Goal: Obtain resource: Download file/media

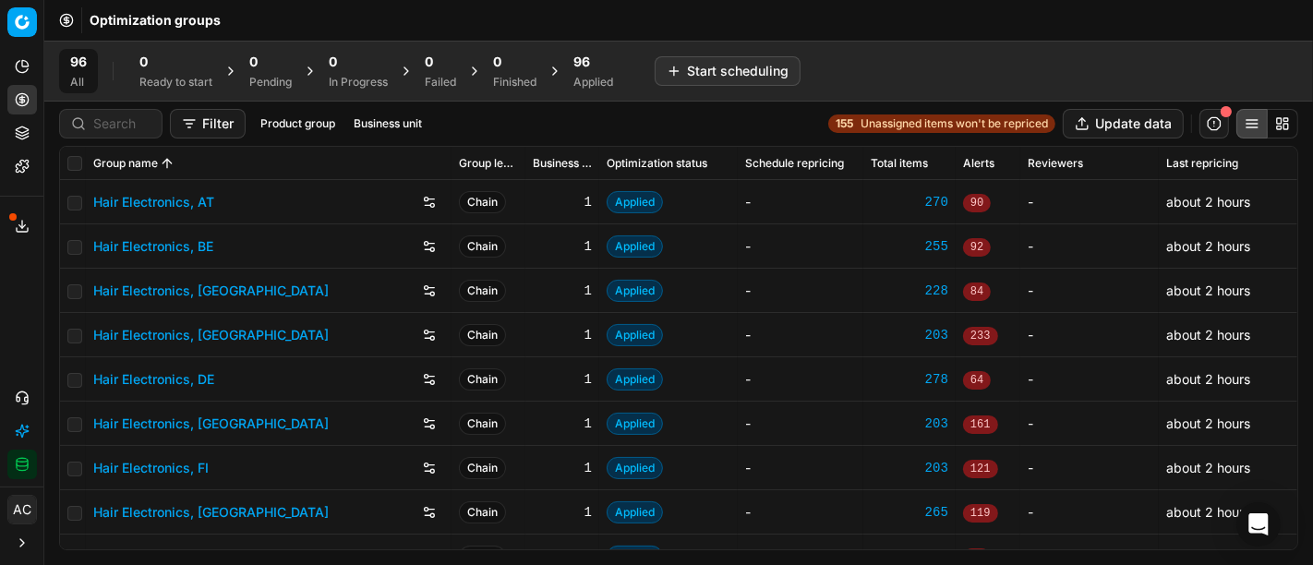
click at [592, 71] on div "96 Applied" at bounding box center [593, 71] width 40 height 37
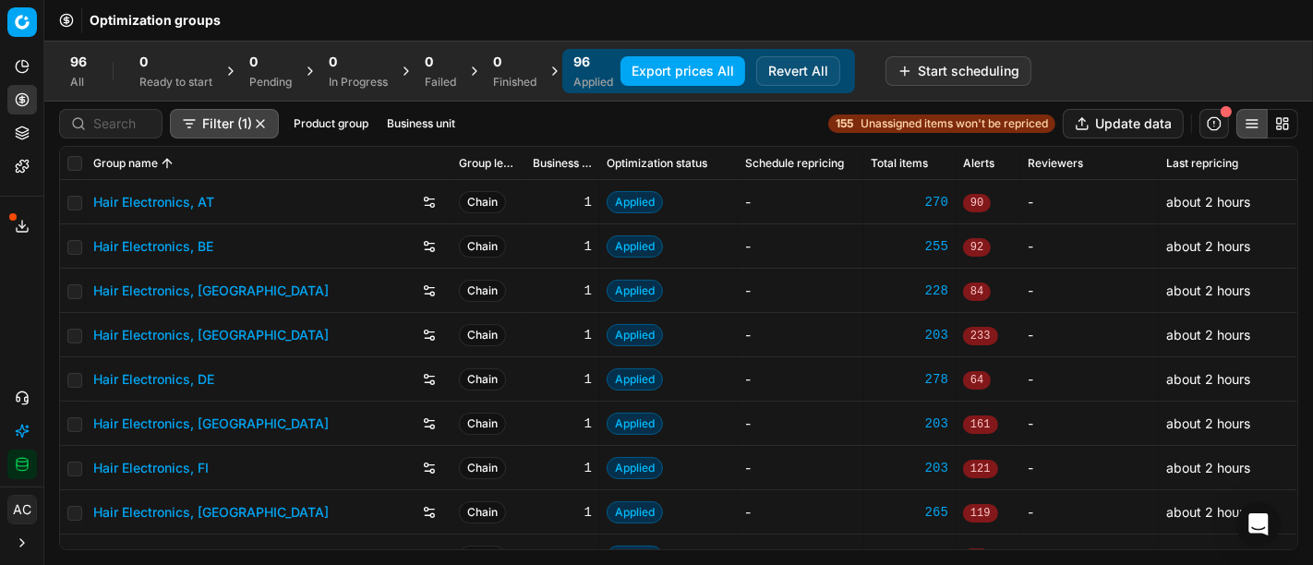
click at [414, 124] on button "Business unit" at bounding box center [420, 124] width 83 height 22
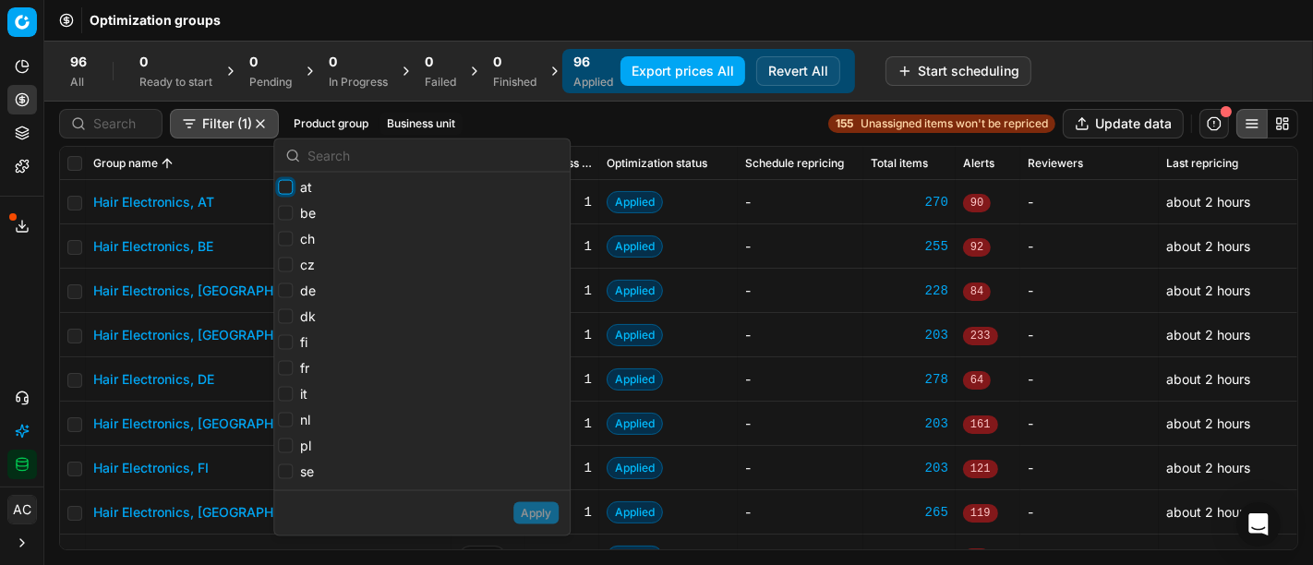
click at [284, 194] on input "at" at bounding box center [285, 187] width 15 height 15
checkbox input "true"
click at [286, 219] on input "be" at bounding box center [285, 213] width 15 height 15
checkbox input "true"
click at [283, 232] on input "ch" at bounding box center [285, 239] width 15 height 15
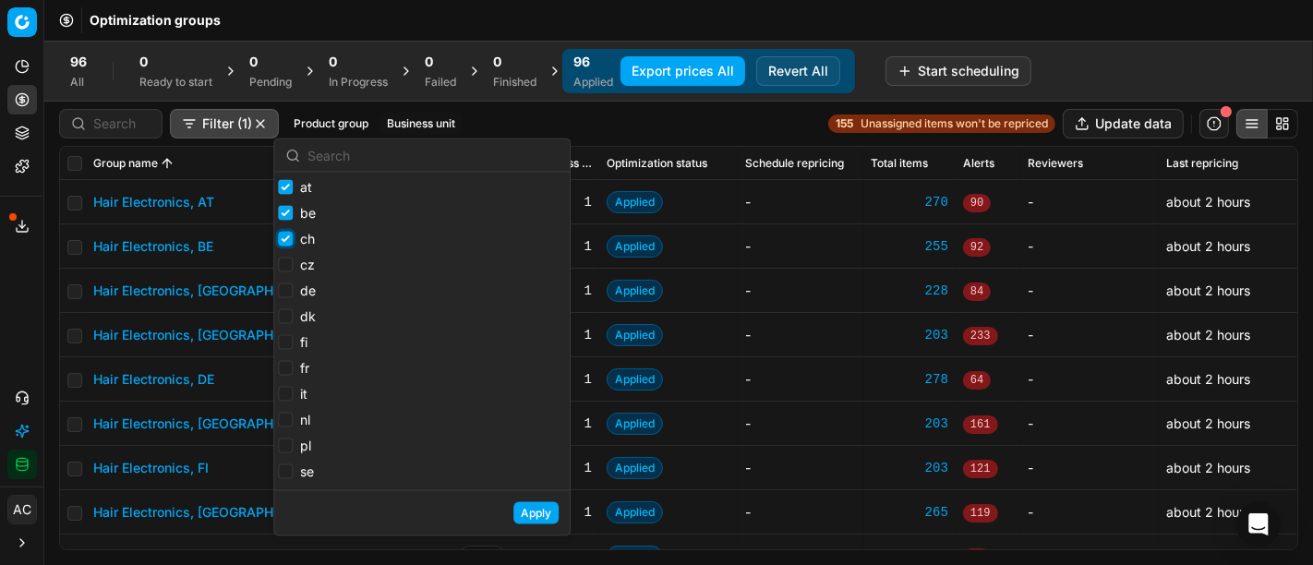
checkbox input "true"
click at [283, 294] on input "de" at bounding box center [285, 290] width 15 height 15
checkbox input "true"
click at [282, 366] on input "fr" at bounding box center [285, 368] width 15 height 15
checkbox input "true"
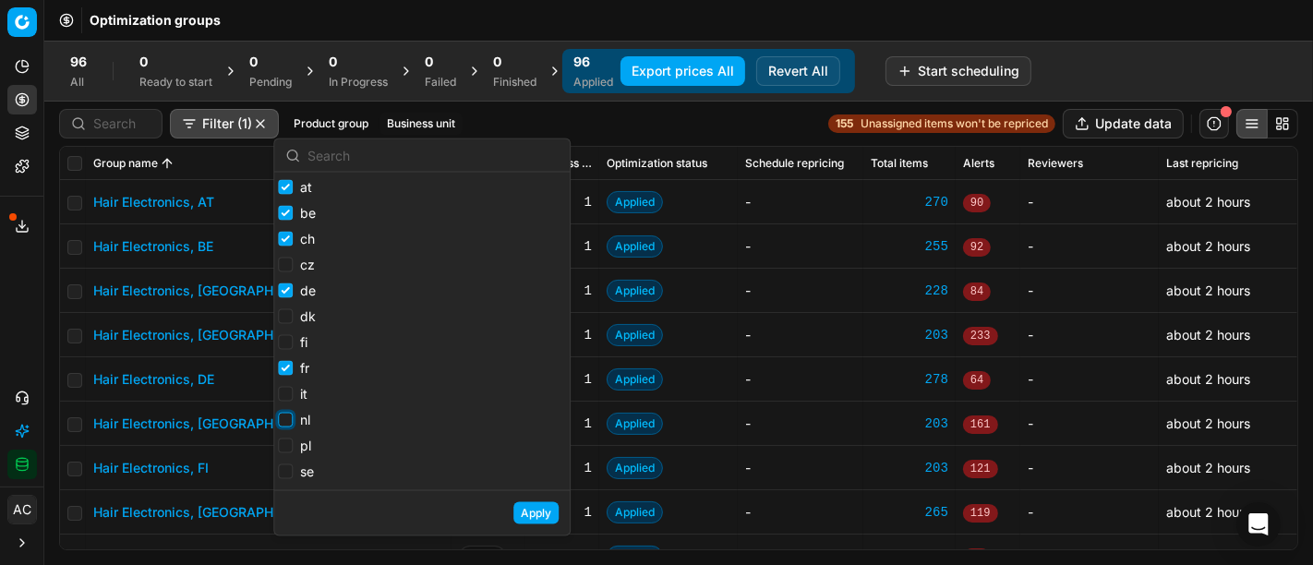
click at [281, 421] on input "nl" at bounding box center [285, 420] width 15 height 15
checkbox input "true"
click at [287, 448] on input "pl" at bounding box center [285, 445] width 15 height 15
checkbox input "true"
click at [544, 513] on button "Apply" at bounding box center [535, 513] width 45 height 22
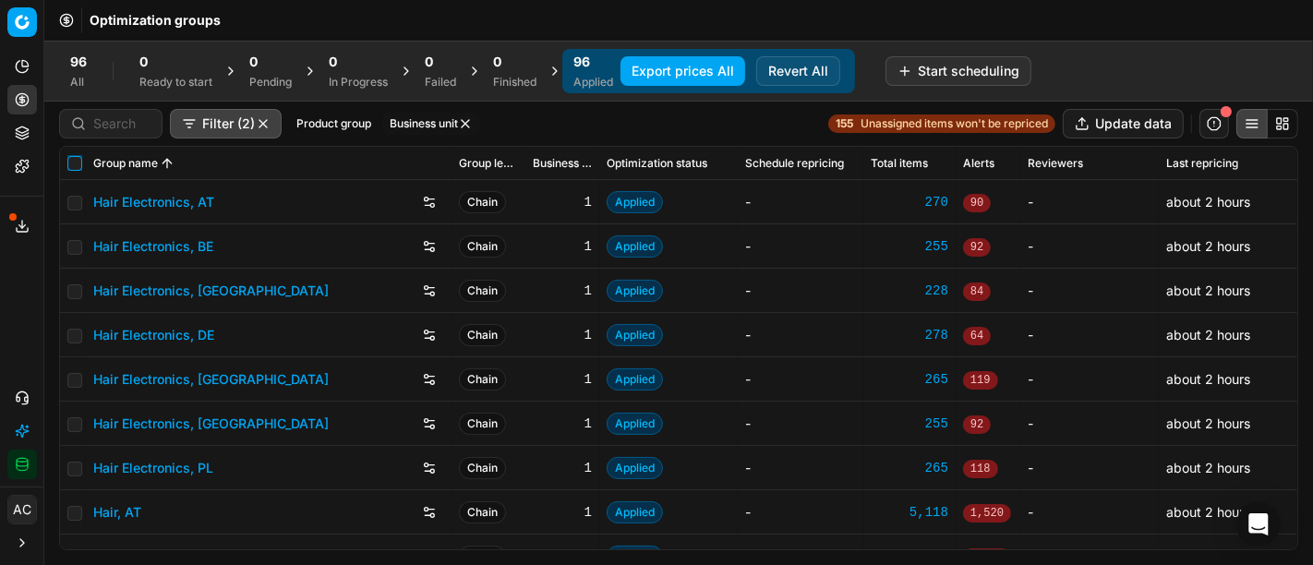
click at [74, 159] on input "checkbox" at bounding box center [74, 163] width 15 height 15
checkbox input "true"
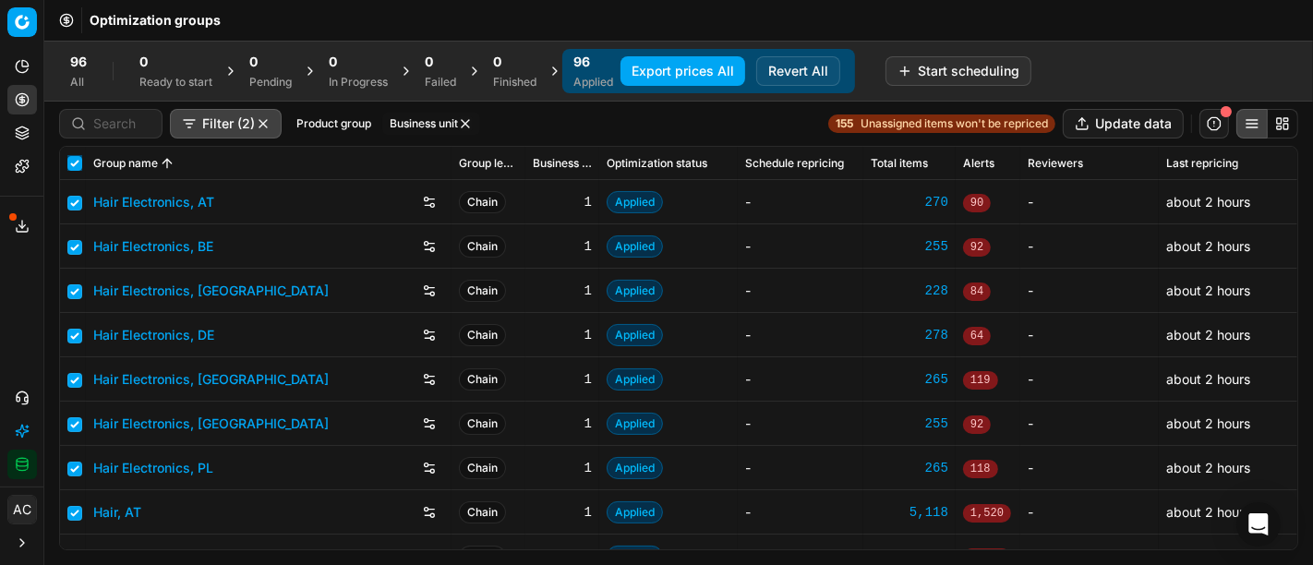
checkbox input "true"
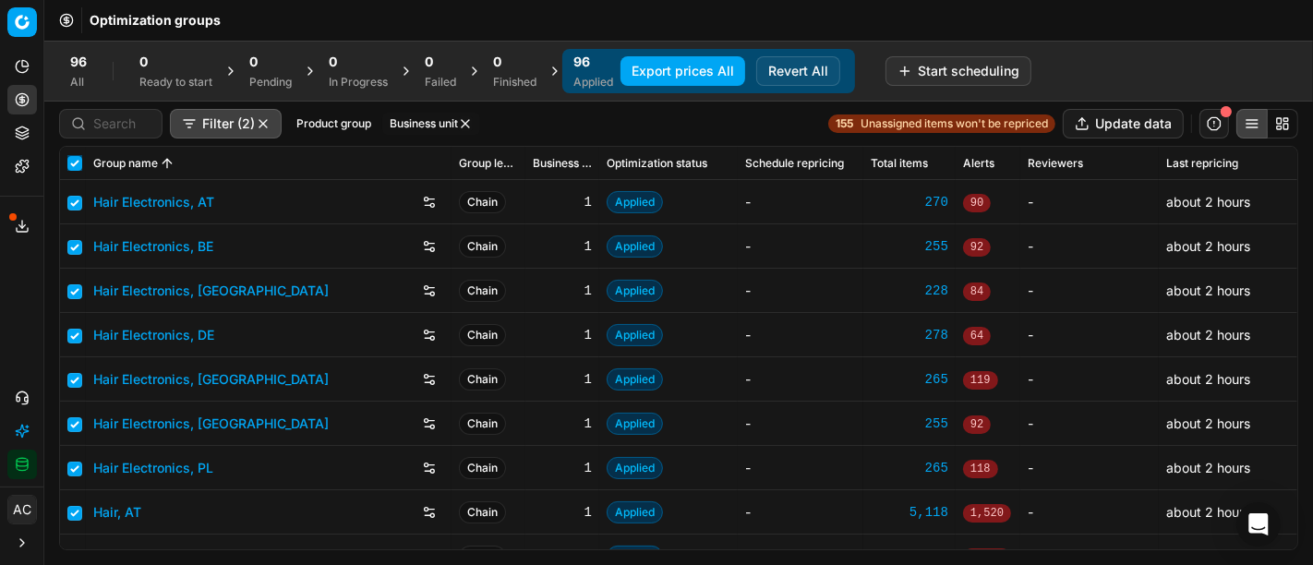
checkbox input "true"
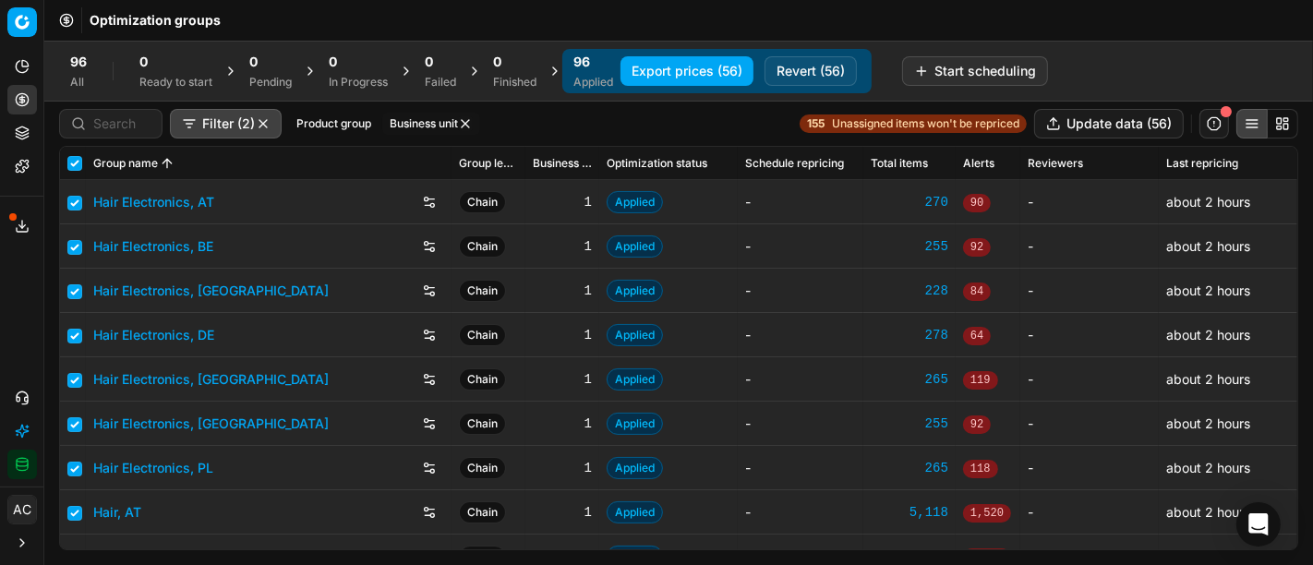
click at [673, 74] on button "Export prices (56)" at bounding box center [686, 71] width 133 height 30
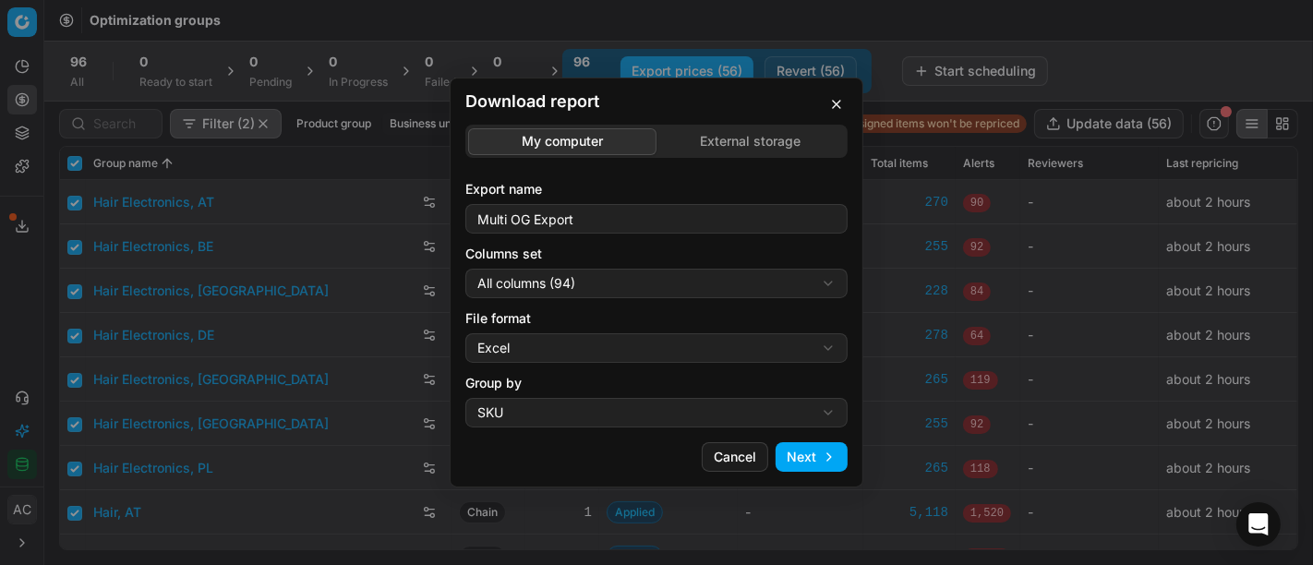
click at [646, 281] on div "Download report My computer External storage Export name Multi OG Export Column…" at bounding box center [656, 282] width 1313 height 565
click at [664, 346] on div "Download report My computer External storage Export name Multi OG Export Column…" at bounding box center [656, 282] width 1313 height 565
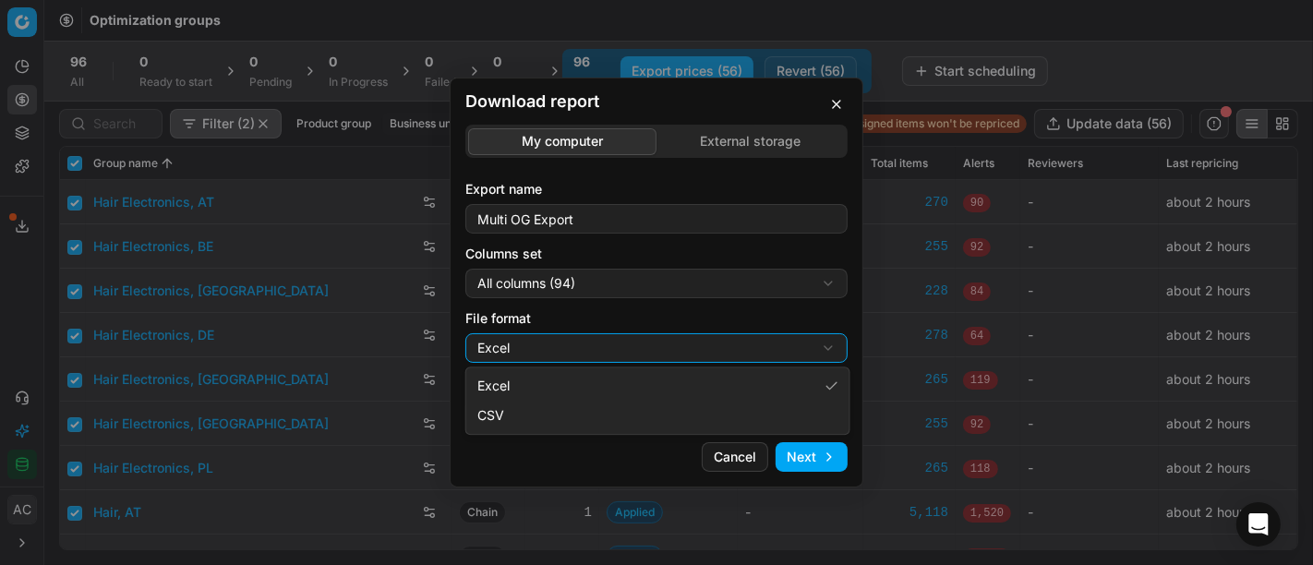
select select "csv"
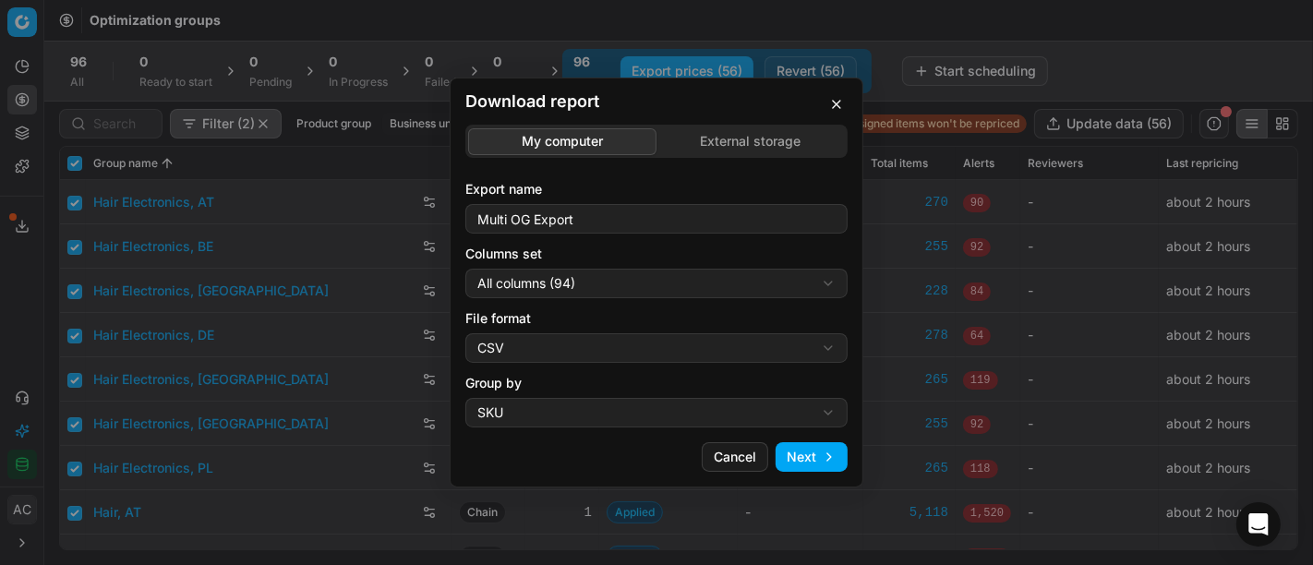
click at [811, 460] on button "Next" at bounding box center [811, 457] width 72 height 30
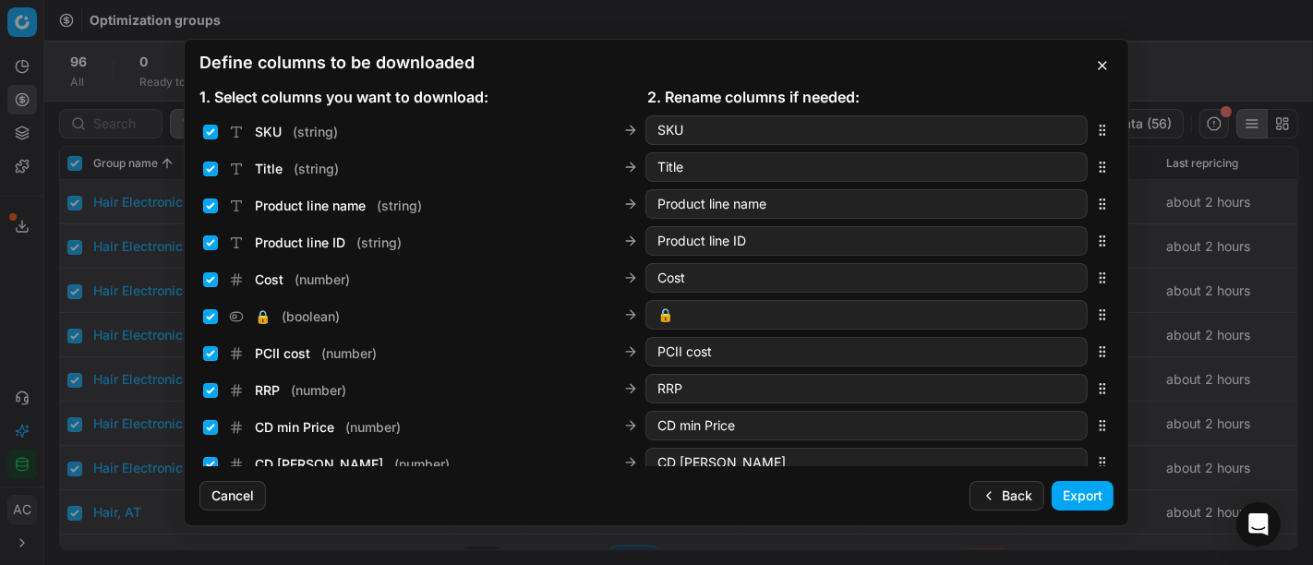
click at [1110, 62] on button "button" at bounding box center [1102, 65] width 22 height 22
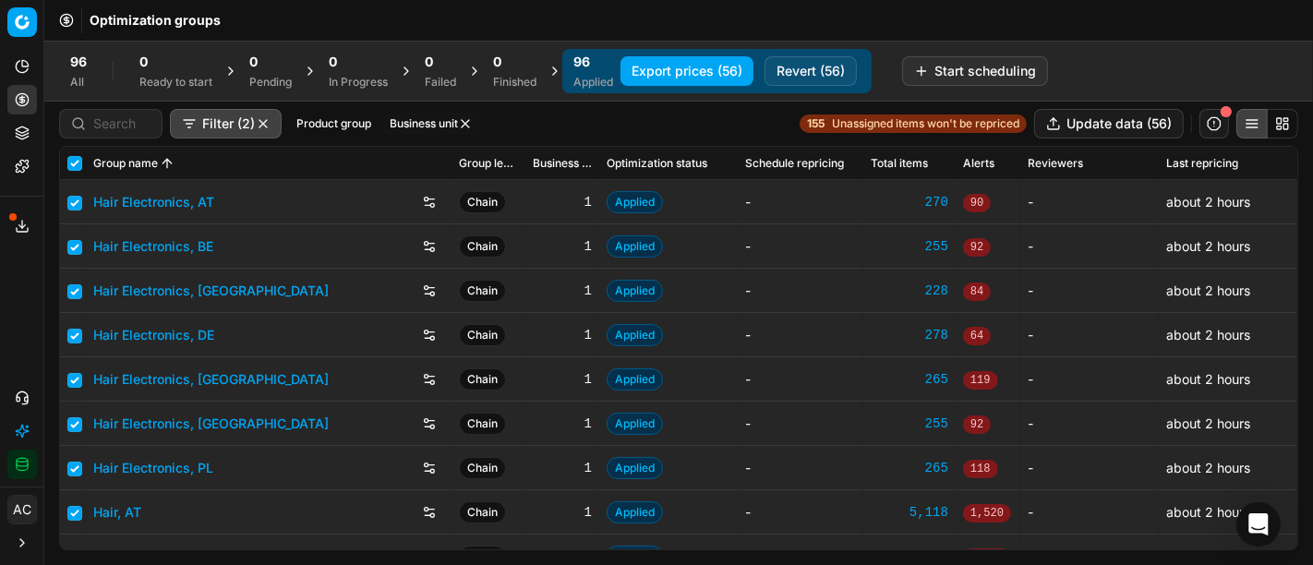
click at [688, 77] on button "Export prices (56)" at bounding box center [686, 71] width 133 height 30
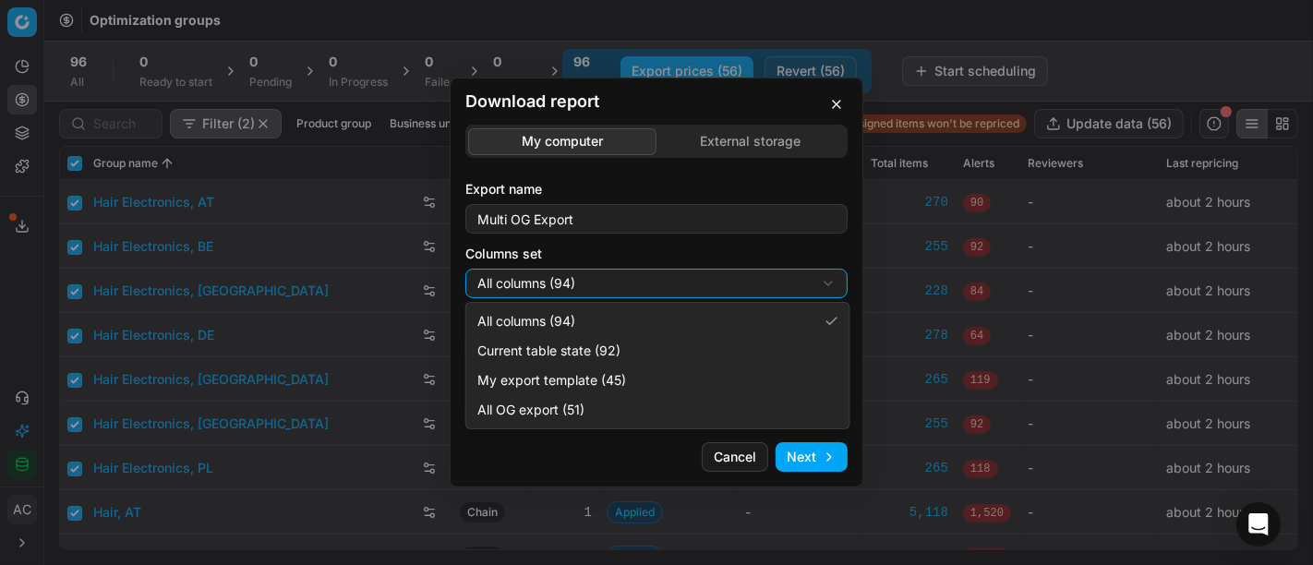
click at [699, 275] on div "Download report My computer External storage Export name Multi OG Export Column…" at bounding box center [656, 282] width 1313 height 565
select select "custom"
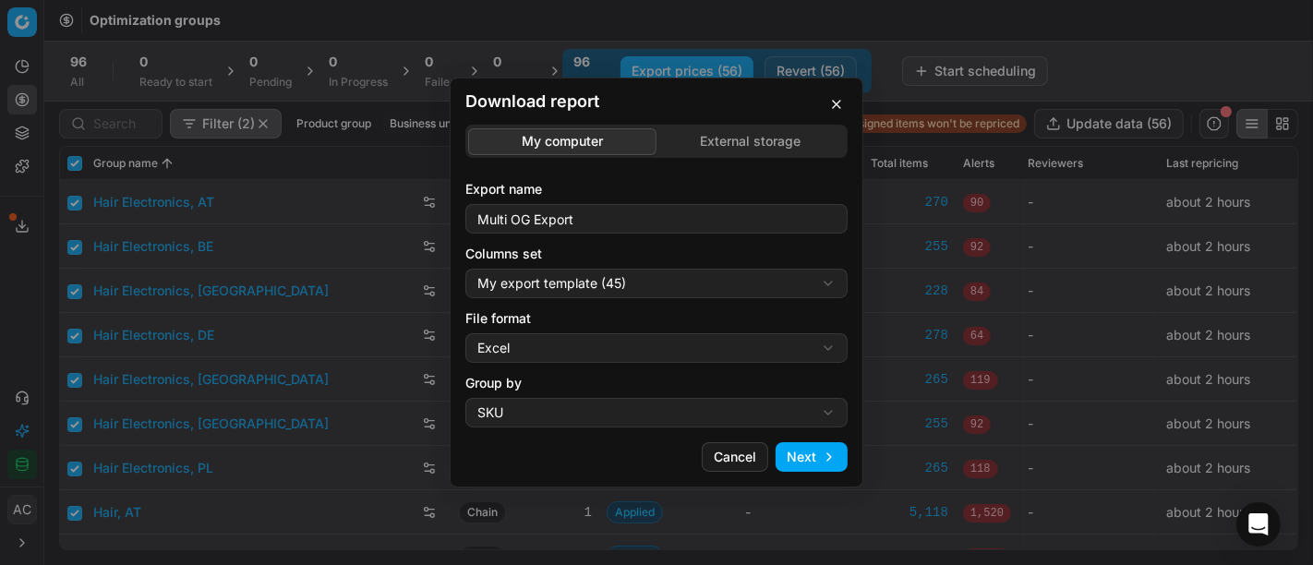
click at [647, 357] on div "Download report My computer External storage Export name Multi OG Export Column…" at bounding box center [656, 282] width 1313 height 565
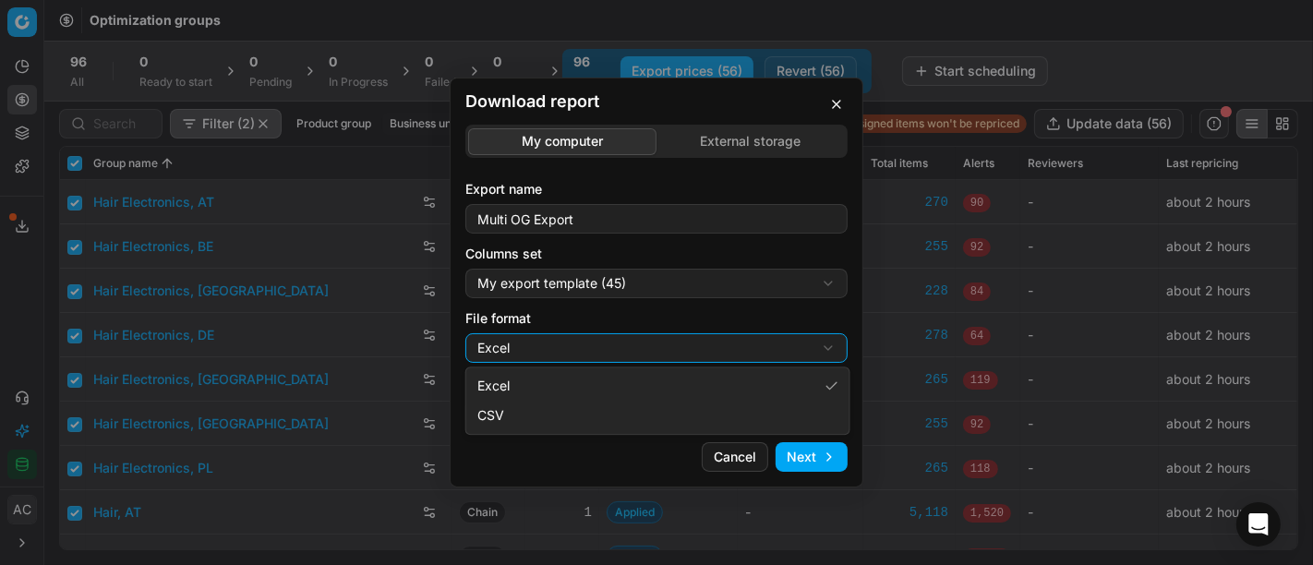
select select "csv"
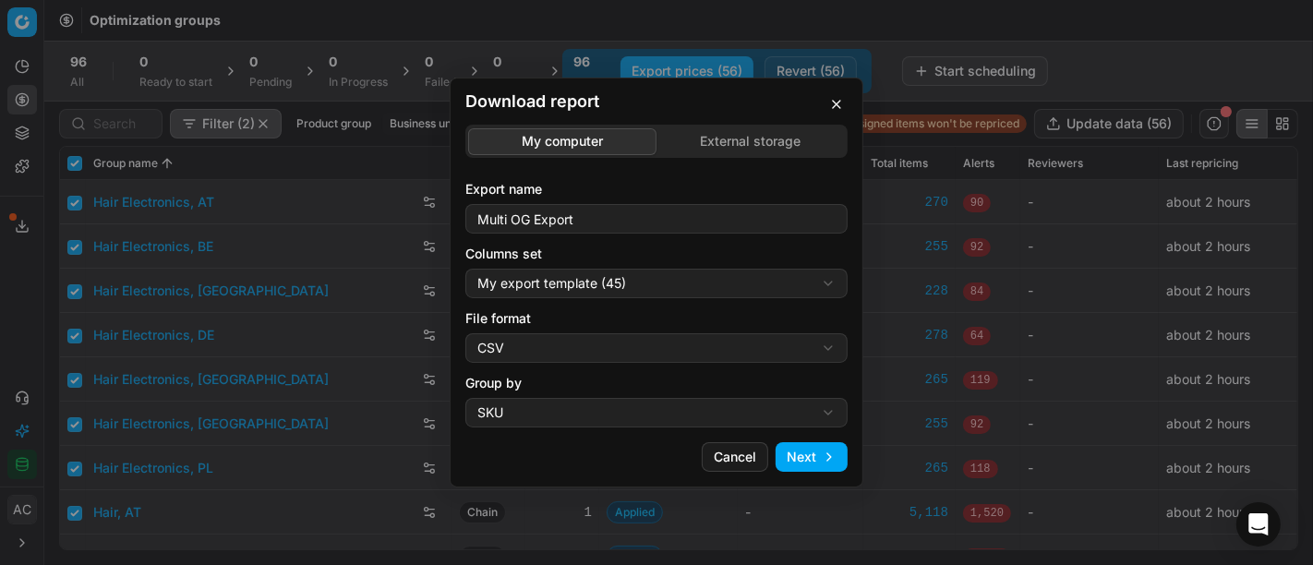
click at [821, 449] on button "Next" at bounding box center [811, 457] width 72 height 30
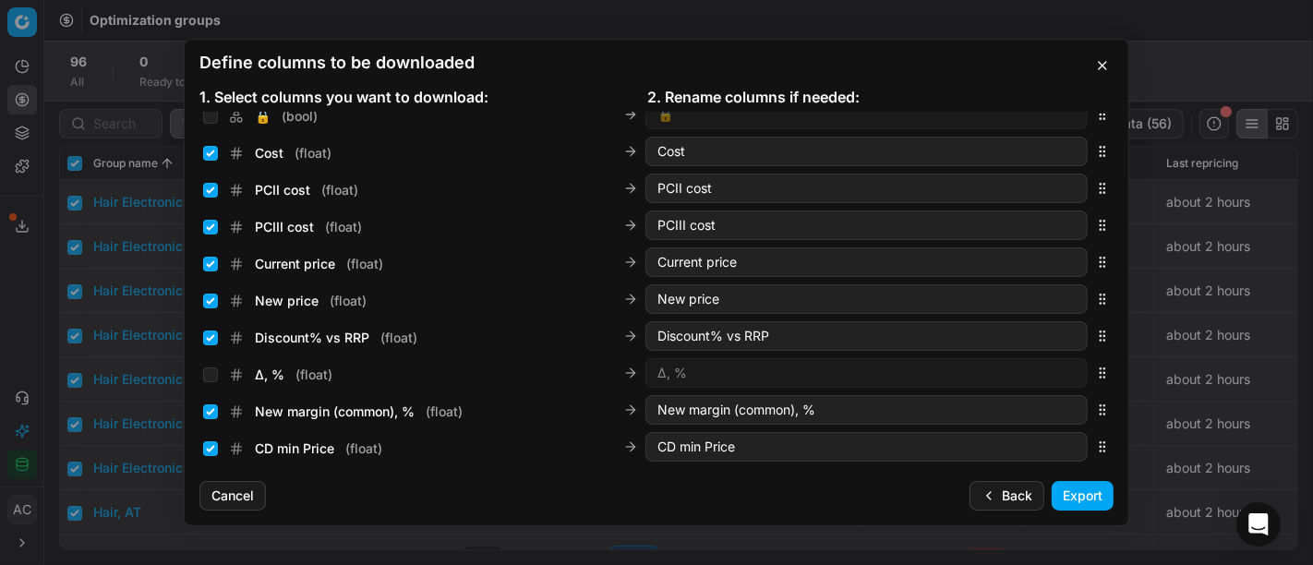
scroll to position [311, 0]
click at [210, 303] on input "New price ( float )" at bounding box center [210, 301] width 15 height 15
checkbox input "false"
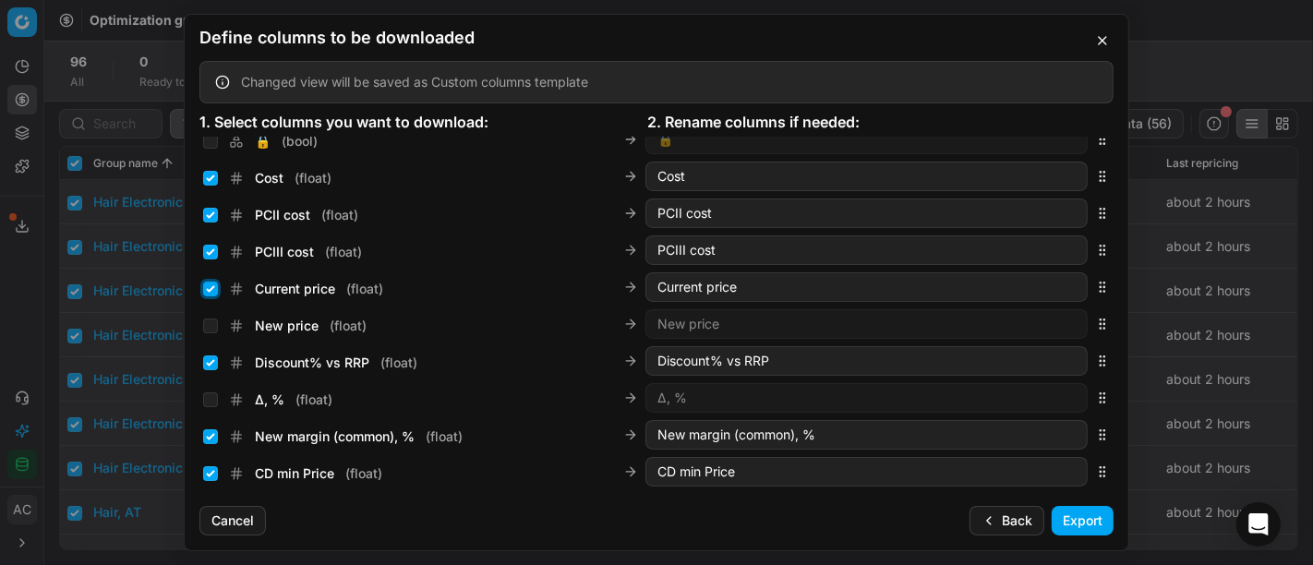
click at [210, 288] on input "Current price ( float )" at bounding box center [210, 289] width 15 height 15
checkbox input "false"
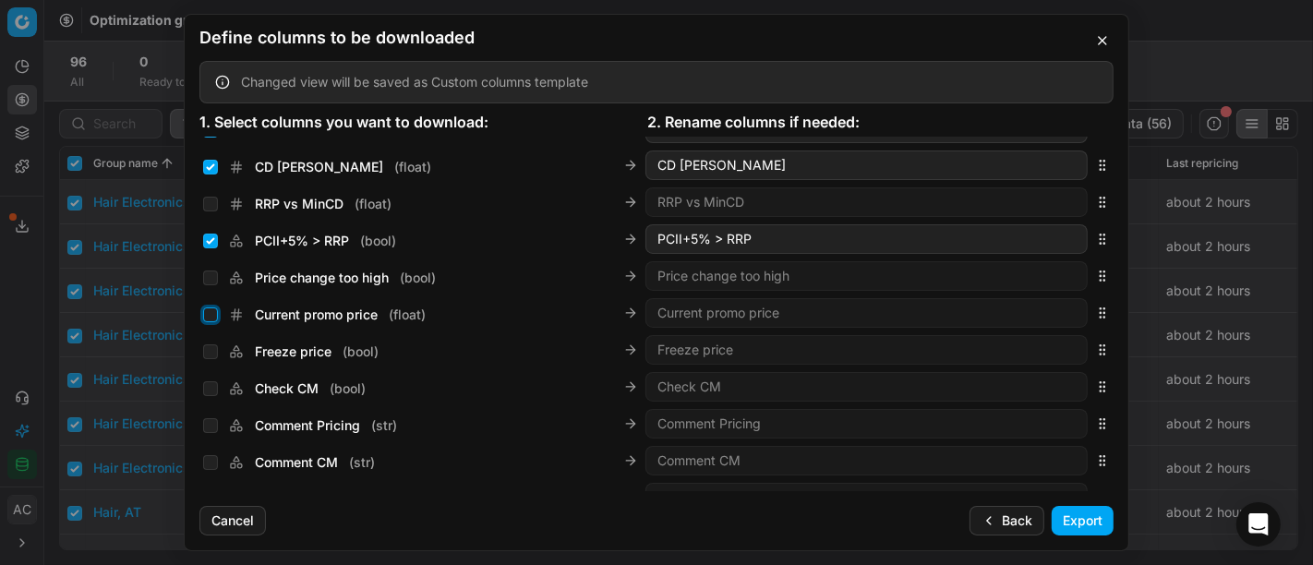
click at [211, 312] on input "Current promo price ( float )" at bounding box center [210, 314] width 15 height 15
checkbox input "true"
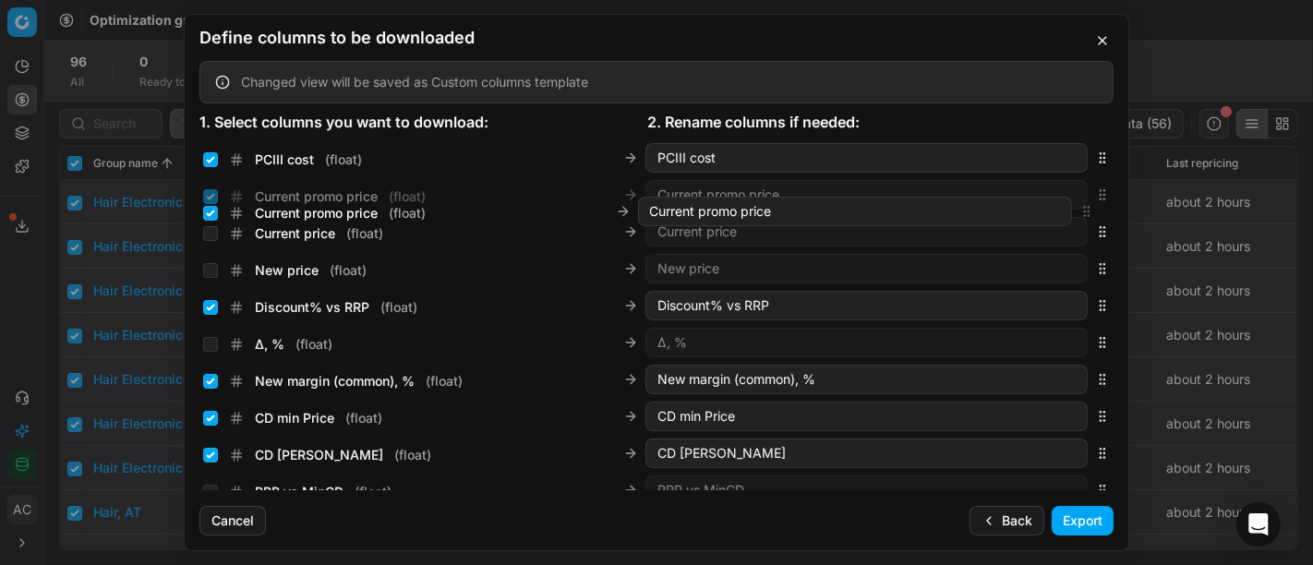
scroll to position [392, 0]
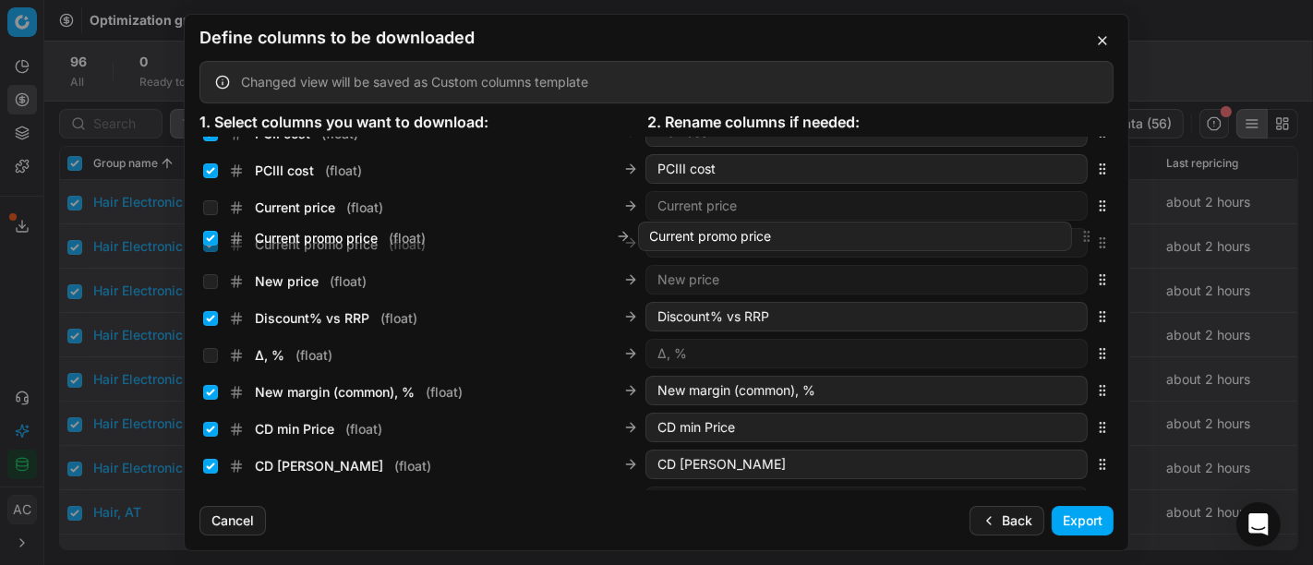
drag, startPoint x: 1084, startPoint y: 312, endPoint x: 1098, endPoint y: 236, distance: 77.1
click at [1098, 236] on div "Sales Entity IDs ( array ) Sales Entity IDs Product line ID ( str ) Product lin…" at bounding box center [656, 314] width 943 height 354
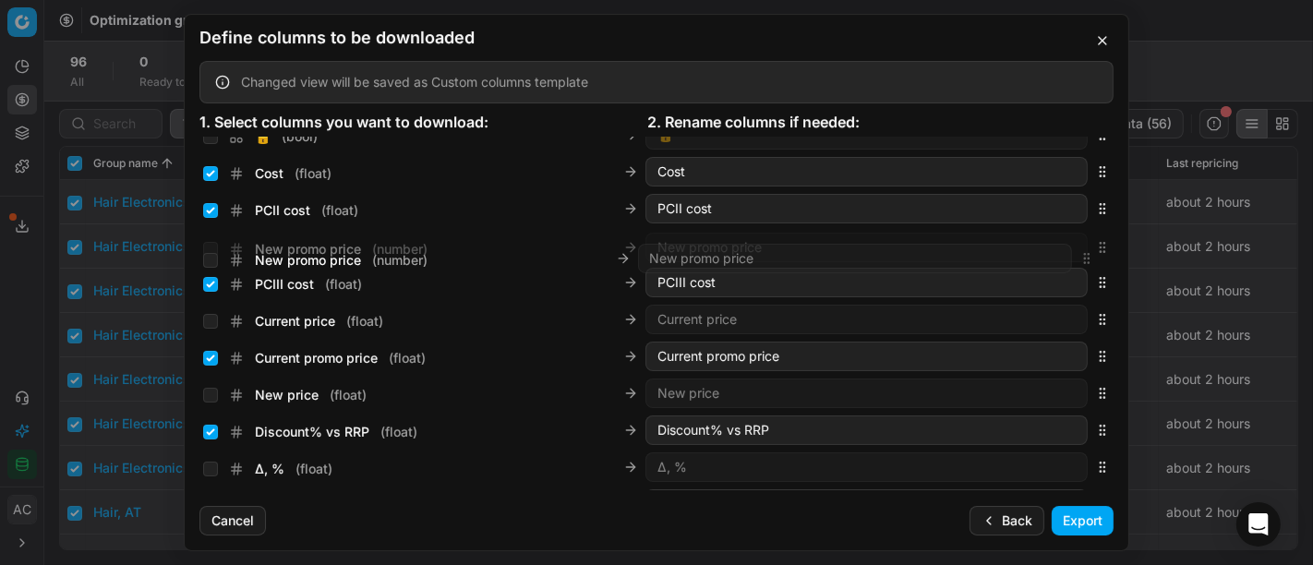
scroll to position [300, 0]
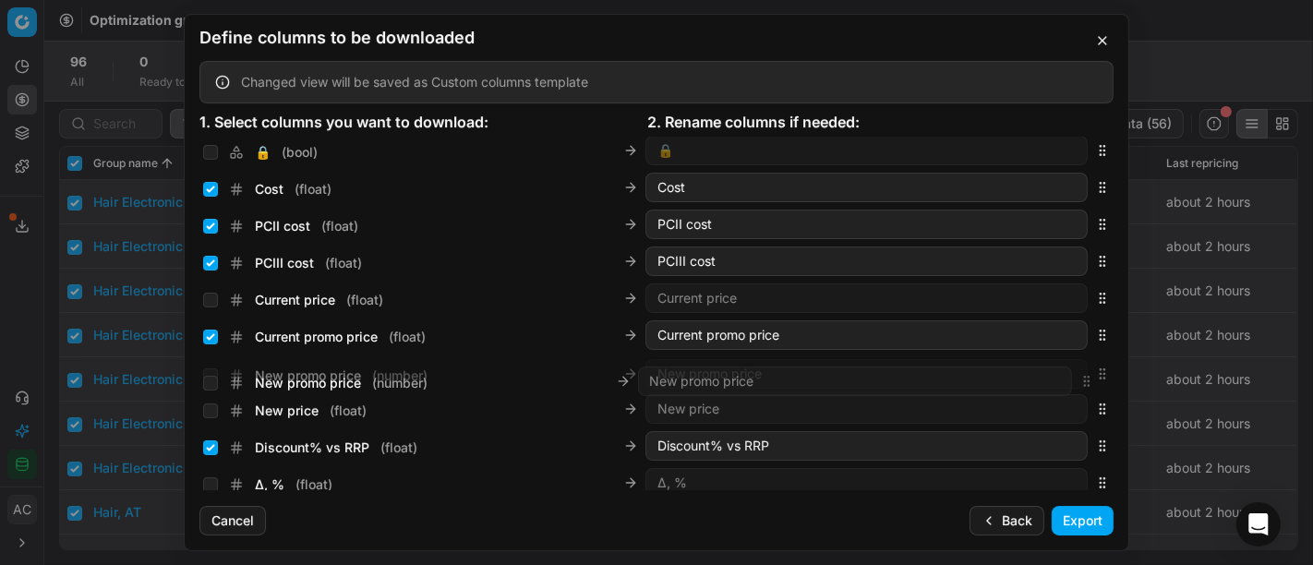
drag, startPoint x: 1086, startPoint y: 315, endPoint x: 1038, endPoint y: 385, distance: 85.0
click at [1038, 385] on div "New promo price ( number ) New promo price" at bounding box center [656, 373] width 914 height 37
click at [206, 378] on input "New promo price ( number )" at bounding box center [210, 373] width 15 height 15
checkbox input "true"
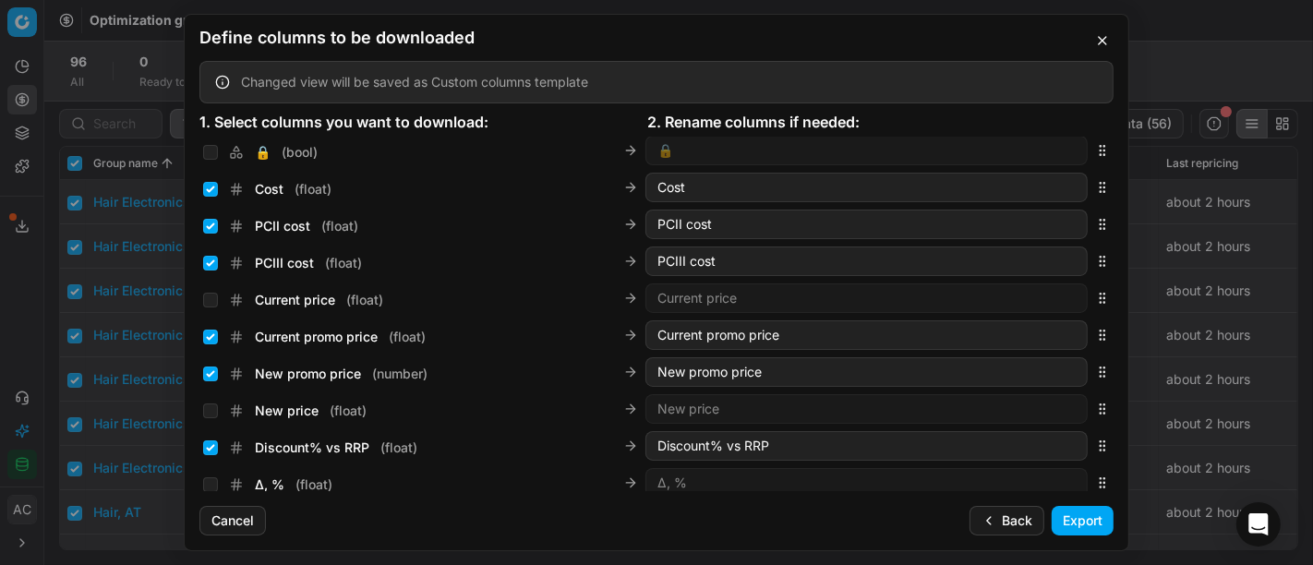
click at [1081, 515] on button "Export" at bounding box center [1082, 521] width 62 height 30
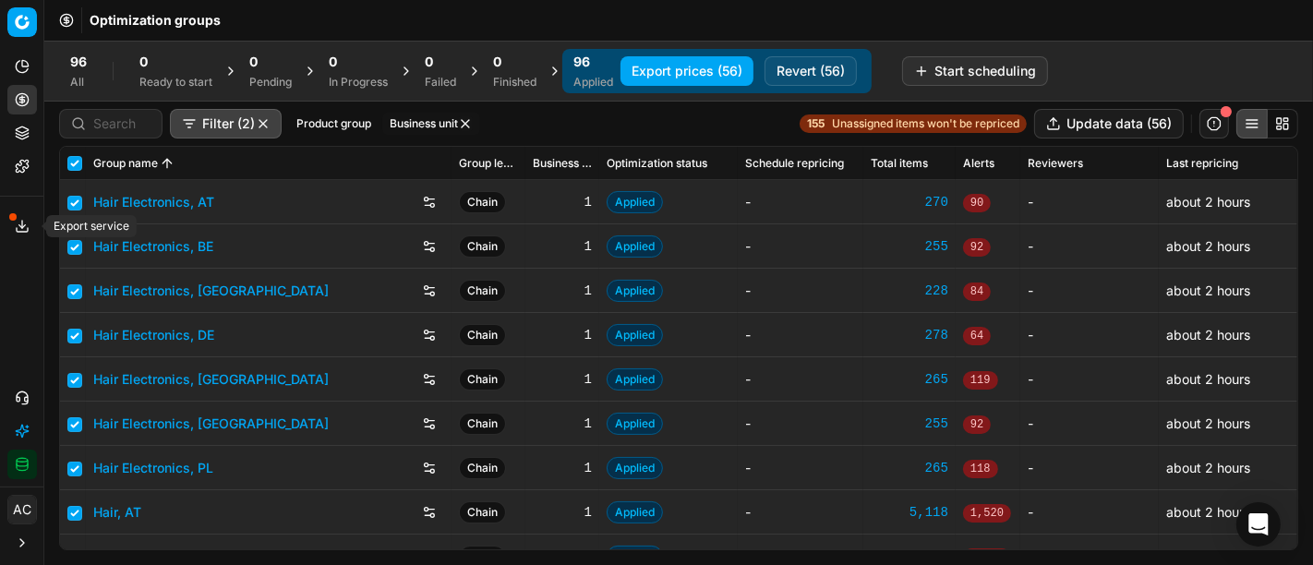
click at [12, 220] on span at bounding box center [12, 216] width 7 height 7
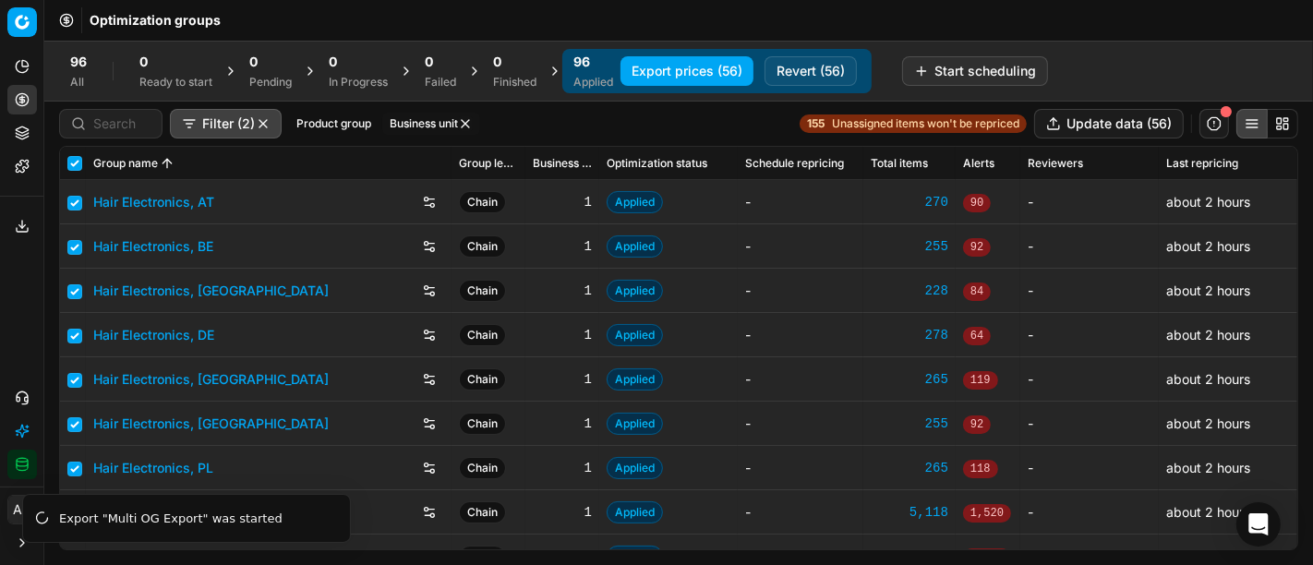
click at [20, 222] on icon at bounding box center [22, 226] width 15 height 15
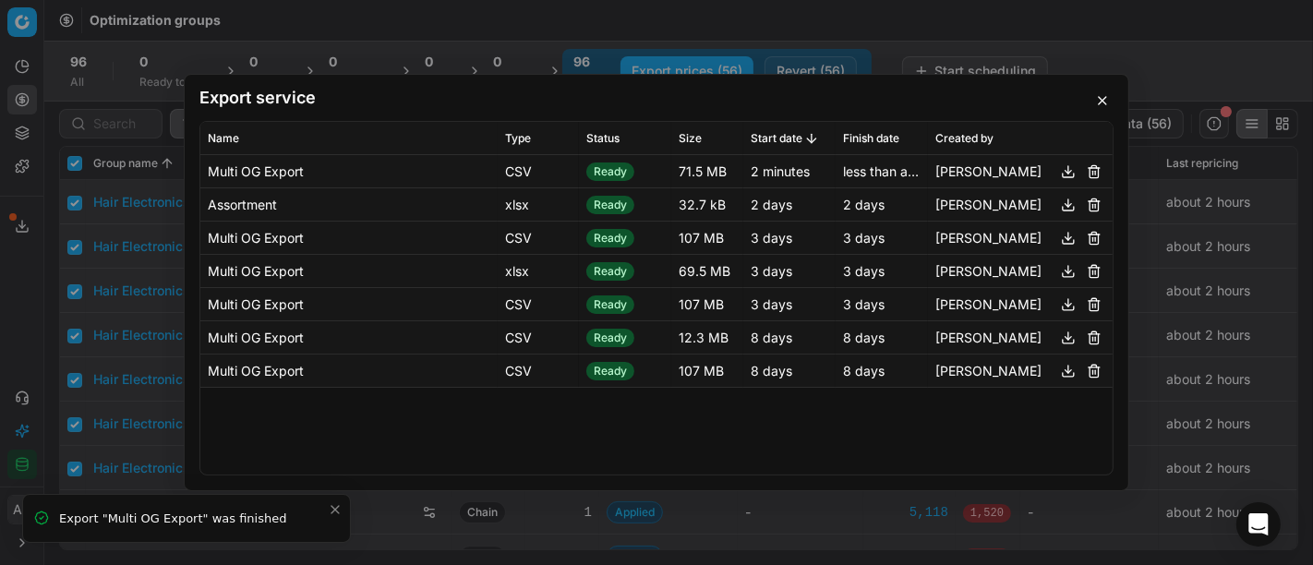
click at [426, 444] on div "Multi OG Export CSV Ready 71.5 MB 2 minutes less than a minute [PERSON_NAME] As…" at bounding box center [656, 314] width 912 height 319
click at [1066, 174] on button "button" at bounding box center [1068, 172] width 22 height 22
